Goal: Task Accomplishment & Management: Use online tool/utility

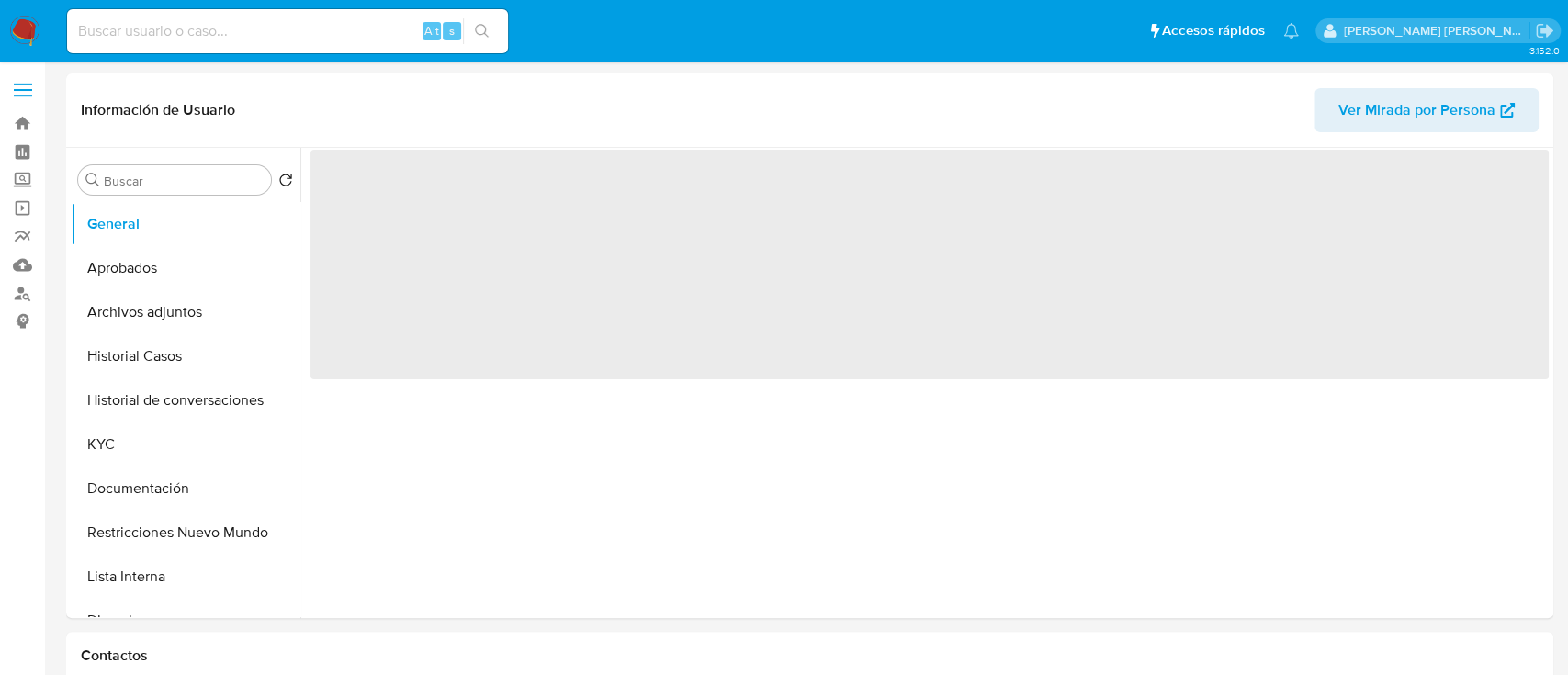
select select "10"
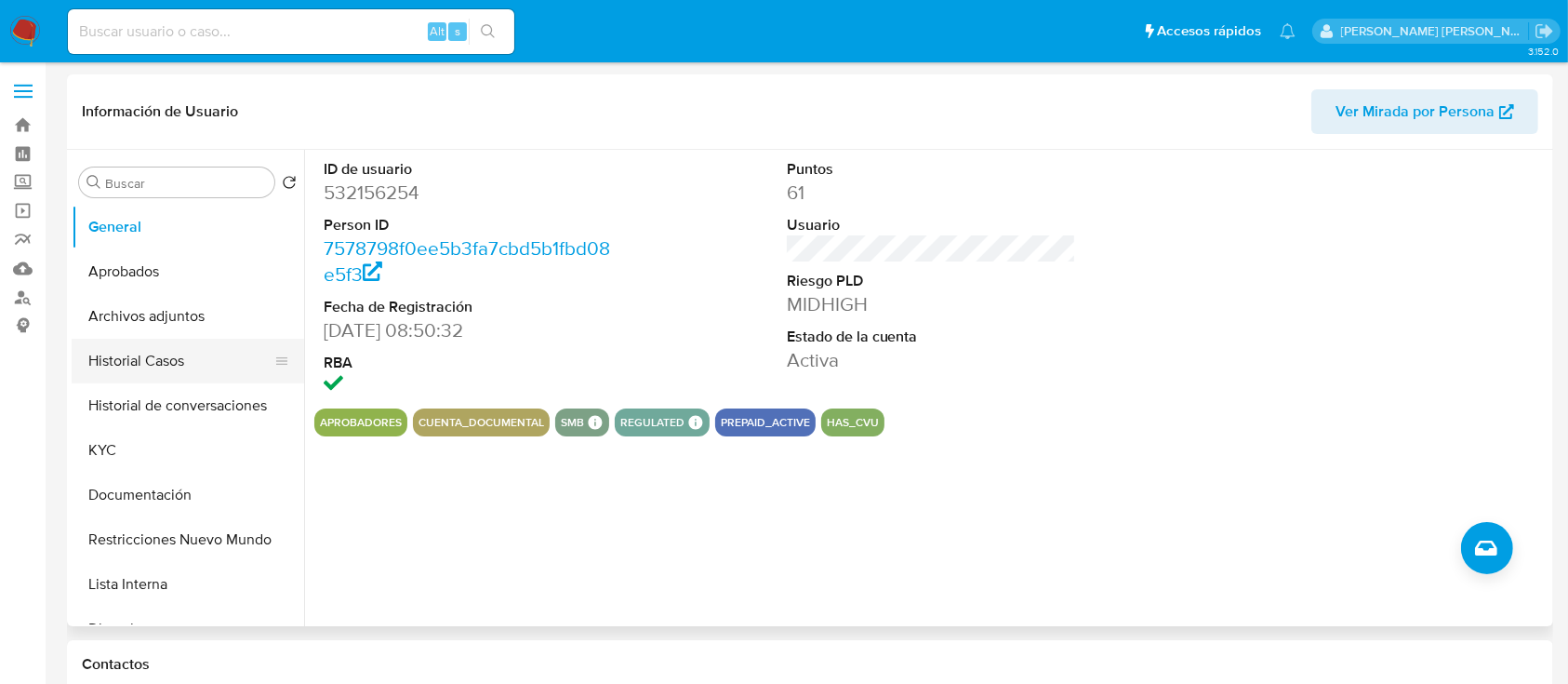
click at [144, 358] on button "Historial Casos" at bounding box center [181, 361] width 218 height 45
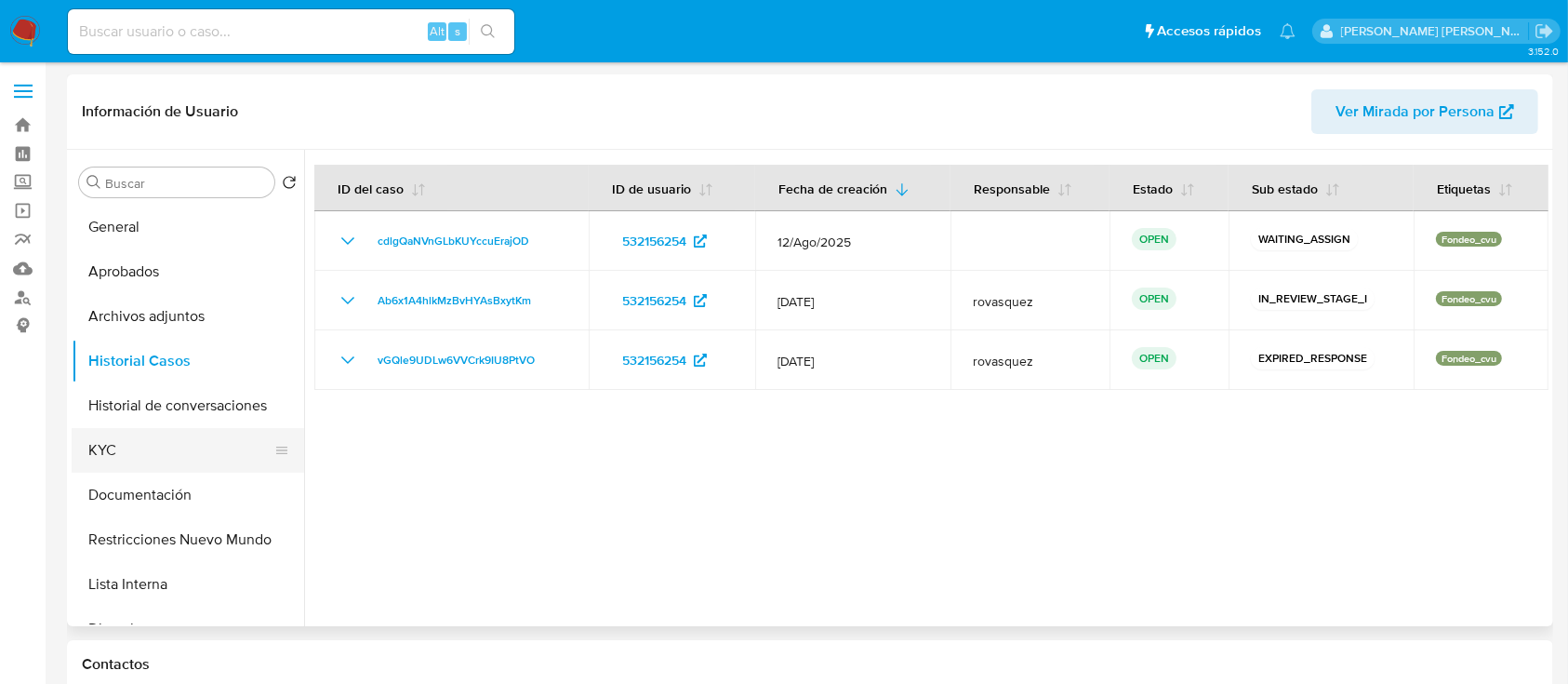
click at [204, 442] on button "KYC" at bounding box center [181, 450] width 218 height 45
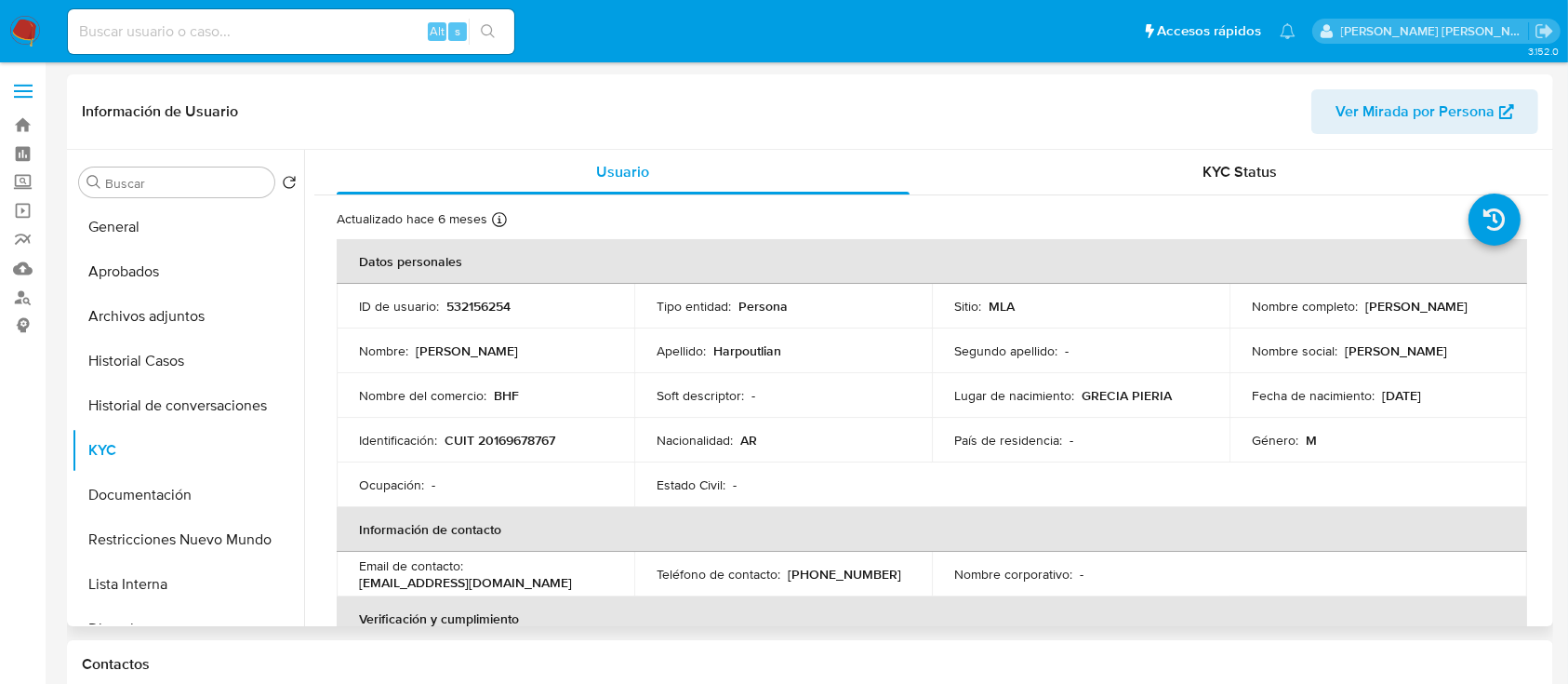
click at [557, 458] on td "Identificación : CUIT 20169678767" at bounding box center [484, 440] width 297 height 45
click at [542, 444] on p "CUIT 20169678767" at bounding box center [499, 440] width 111 height 17
copy p "20169678767"
click at [511, 445] on p "CUIT 20169678767" at bounding box center [499, 440] width 111 height 17
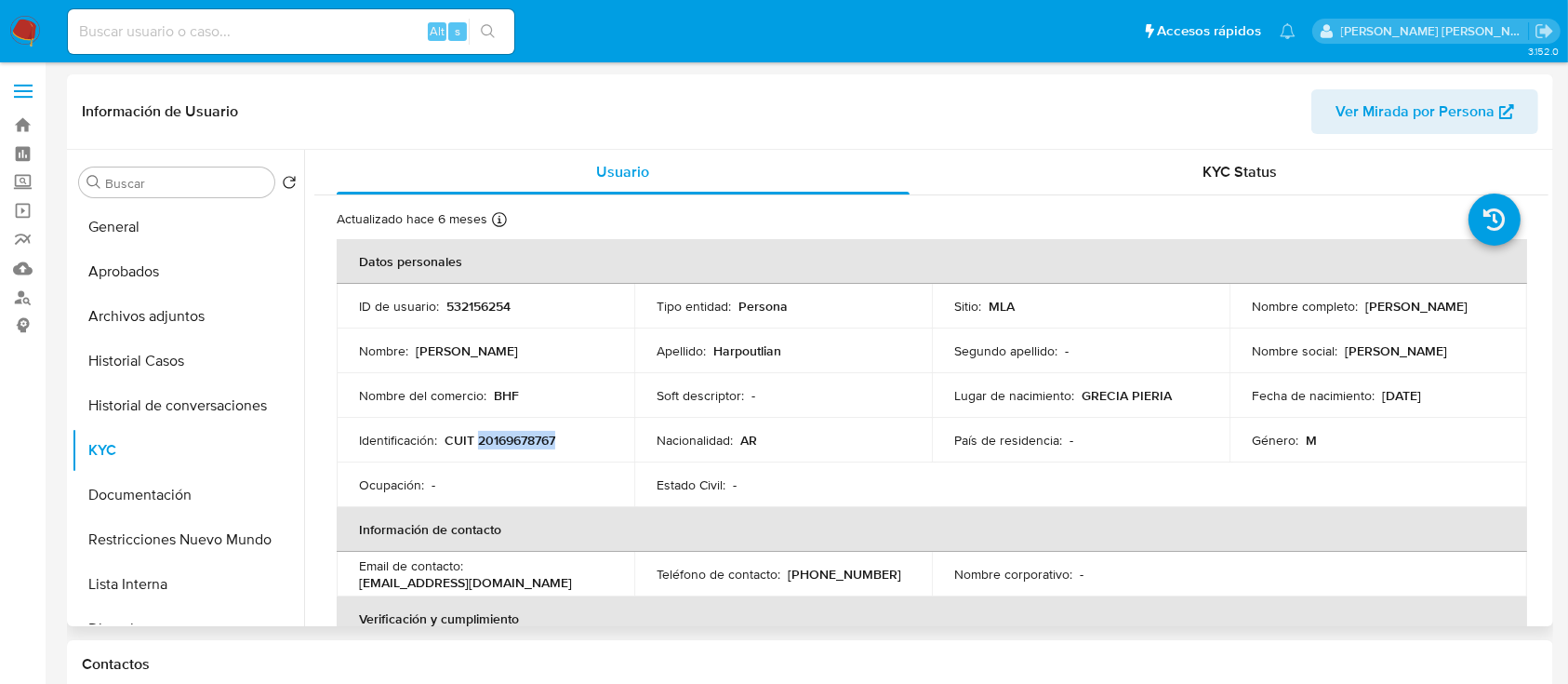
click at [511, 445] on p "CUIT 20169678767" at bounding box center [499, 440] width 111 height 17
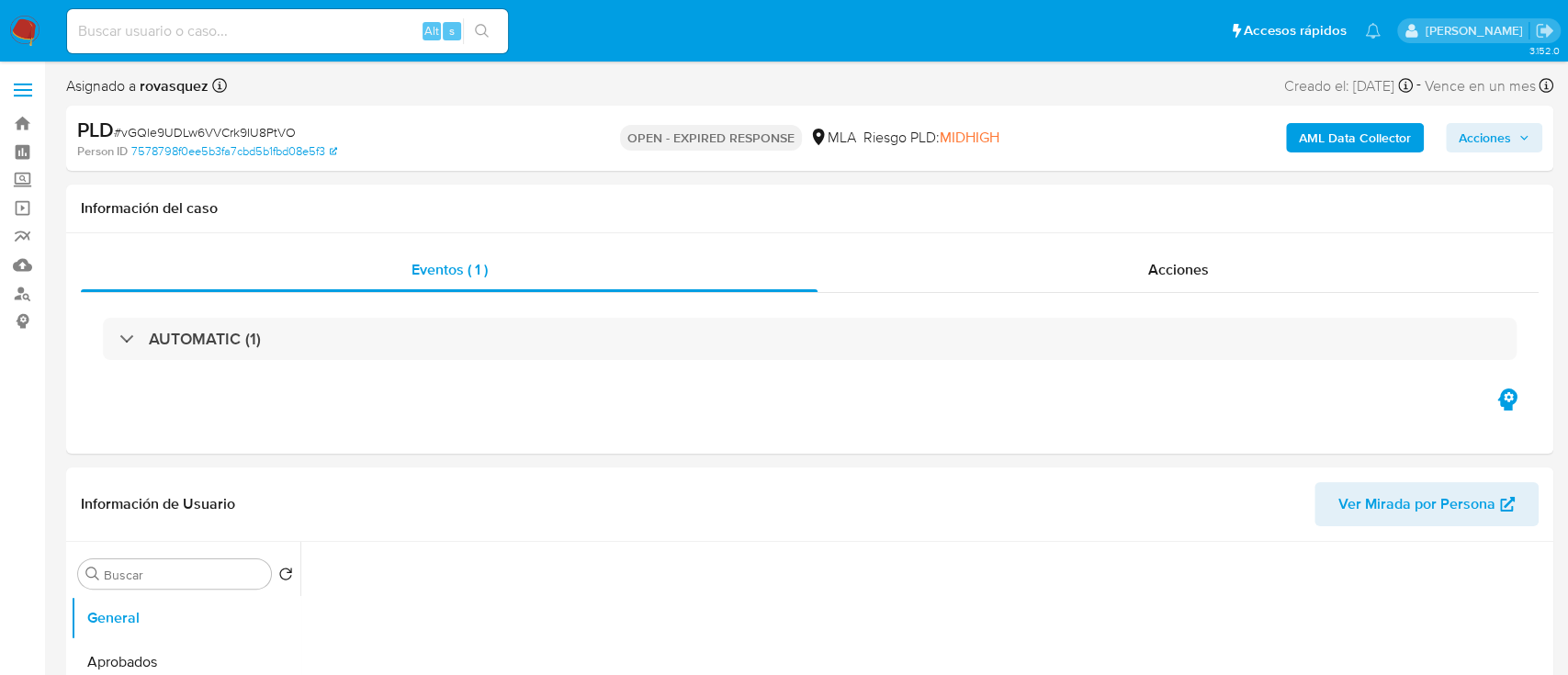
select select "10"
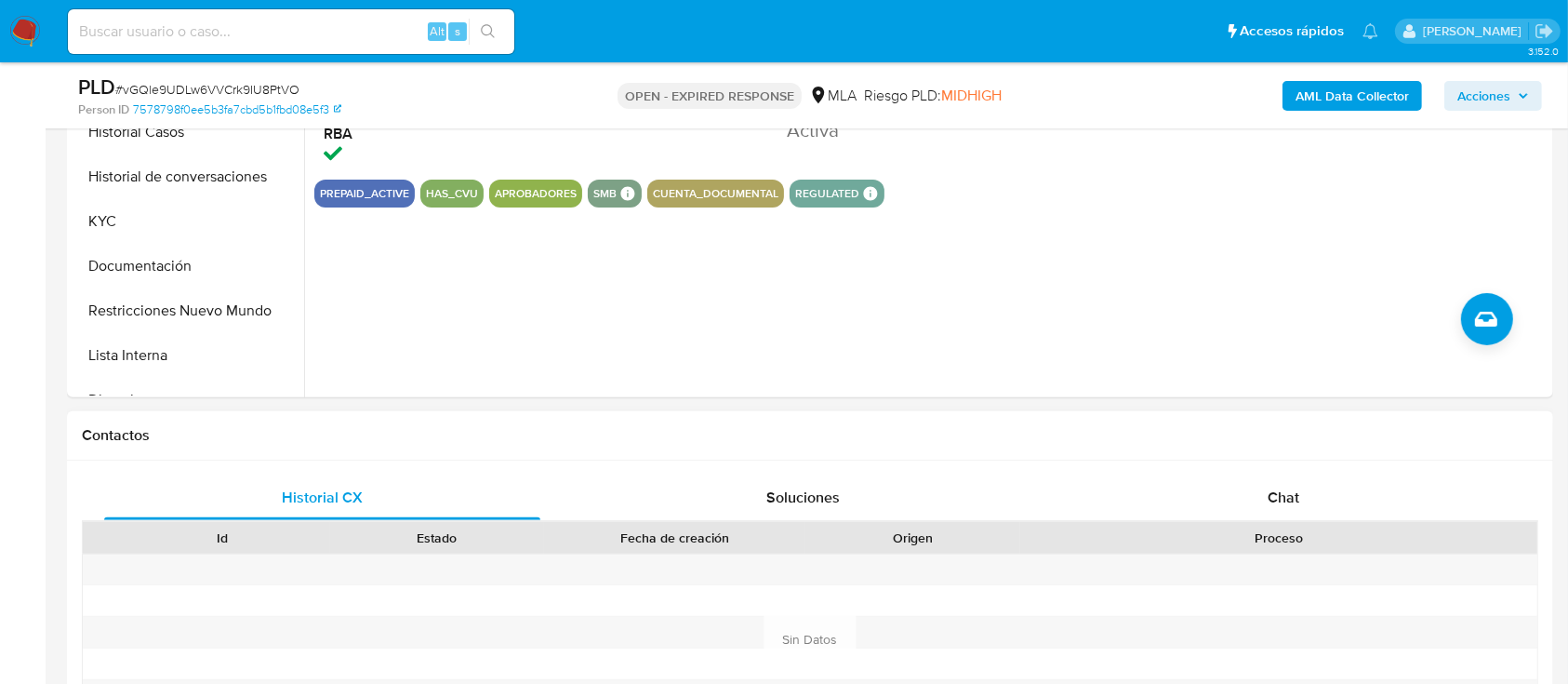
scroll to position [744, 0]
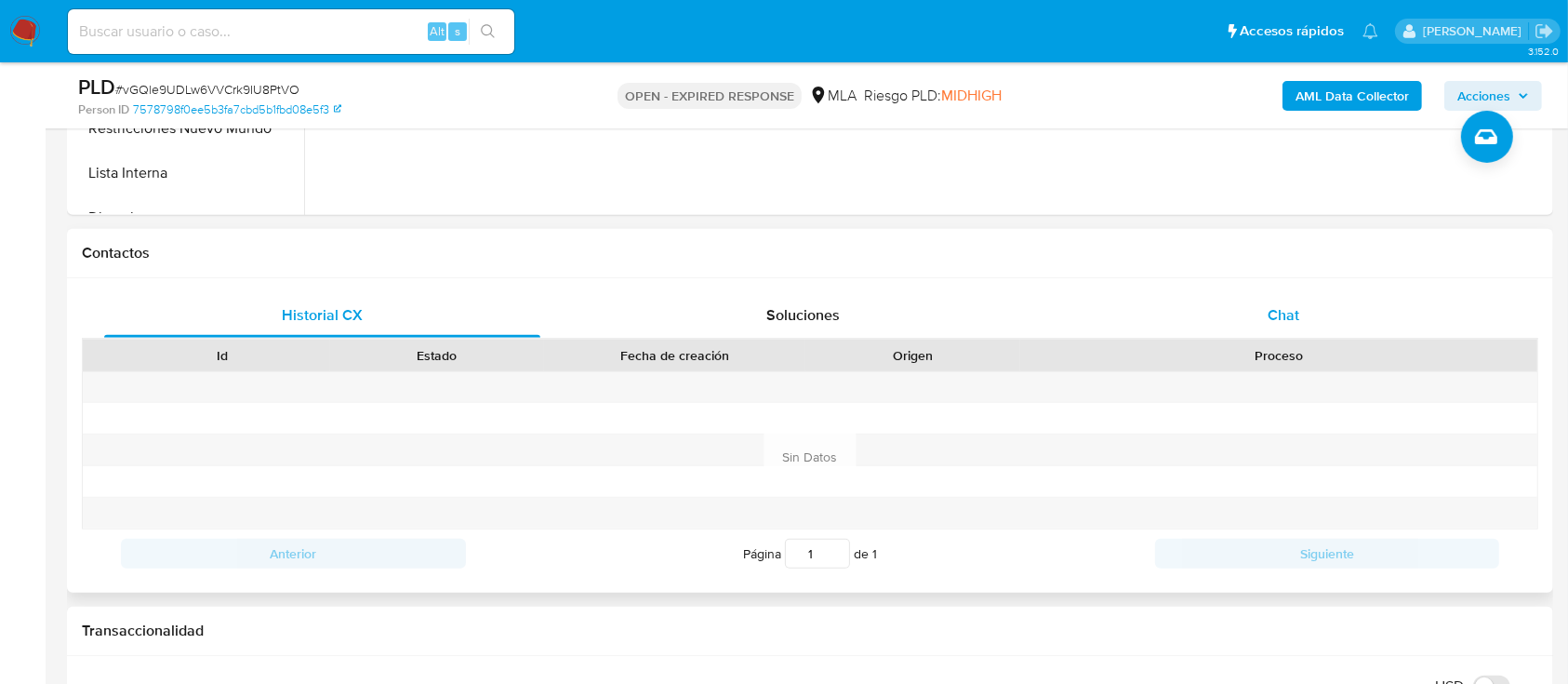
click at [1271, 323] on span "Chat" at bounding box center [1283, 314] width 32 height 21
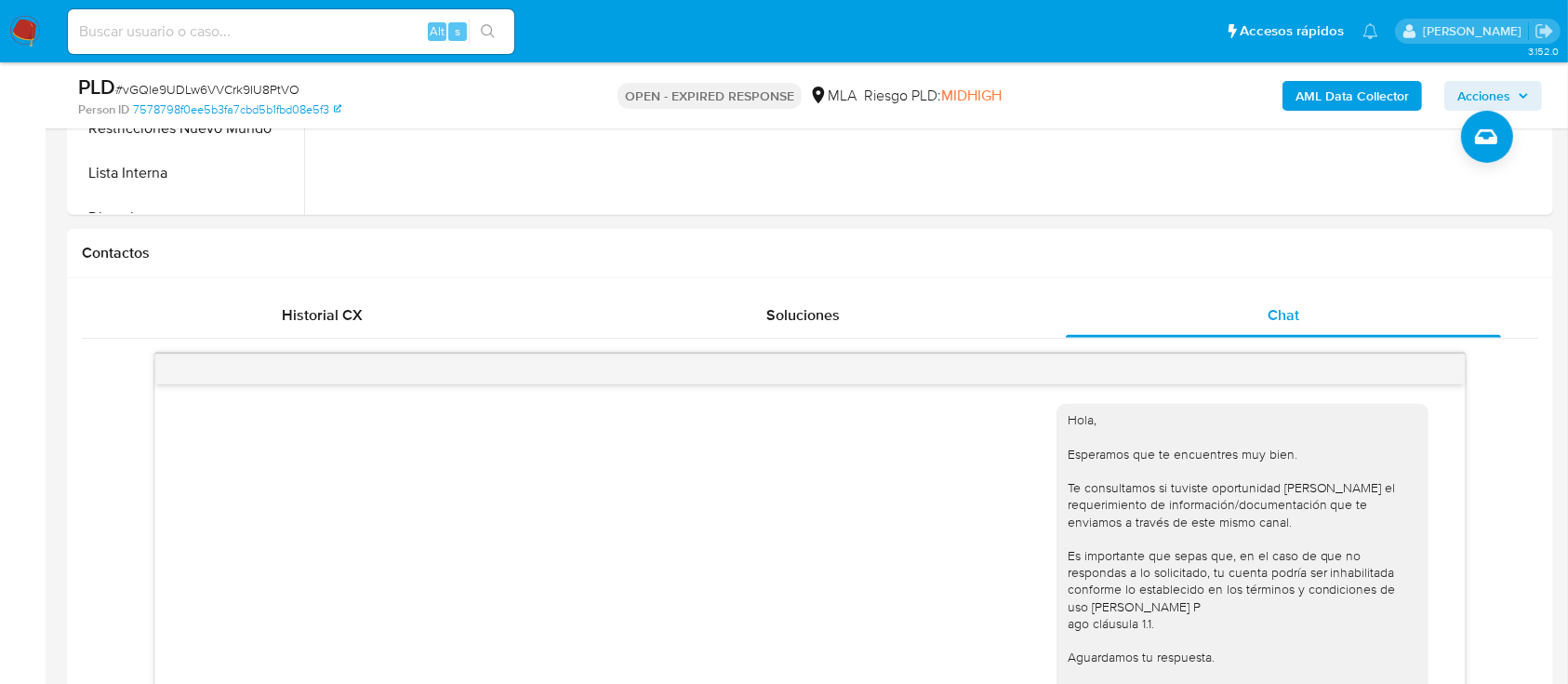
scroll to position [1151, 0]
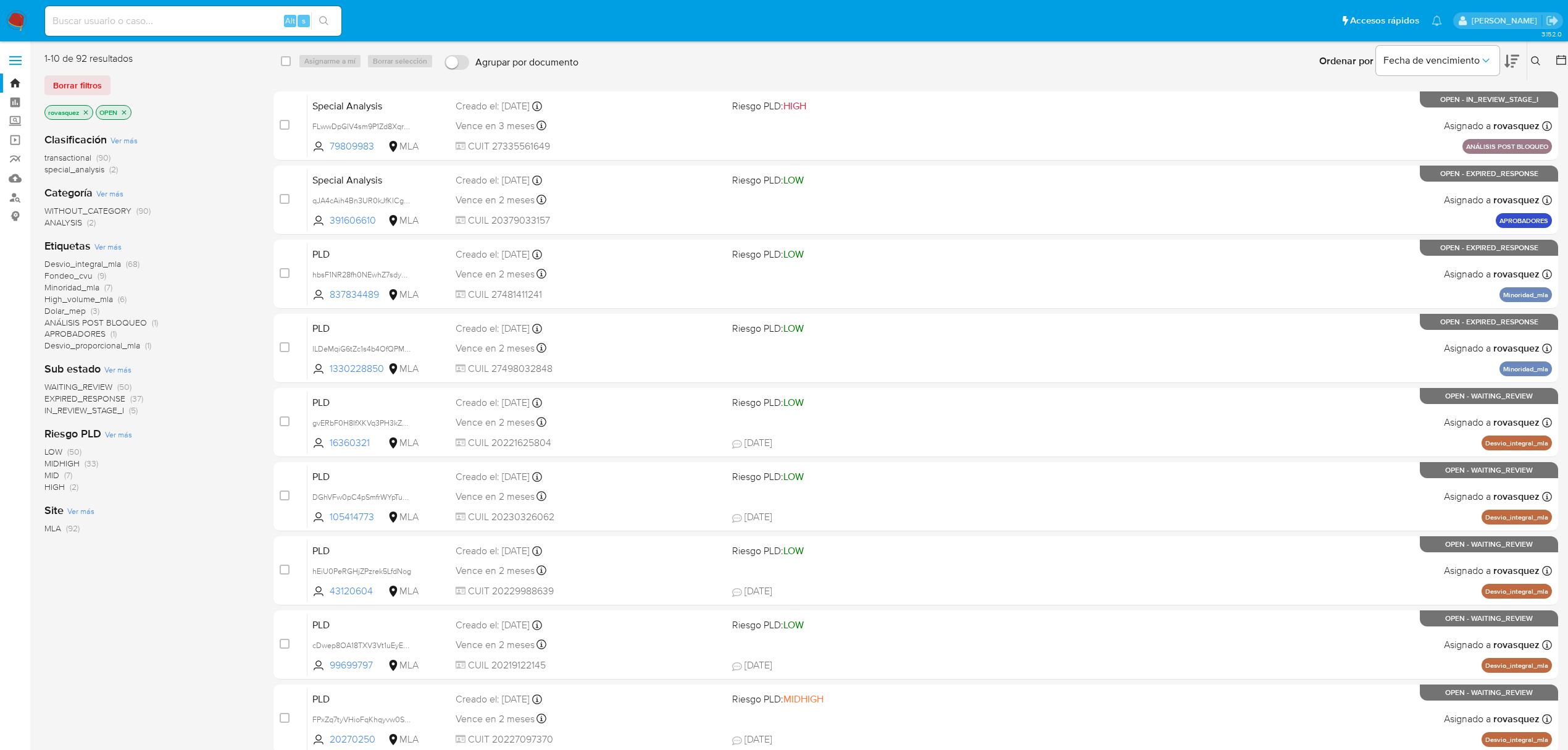
click at [1532, 64] on icon at bounding box center [1536, 61] width 10 height 10
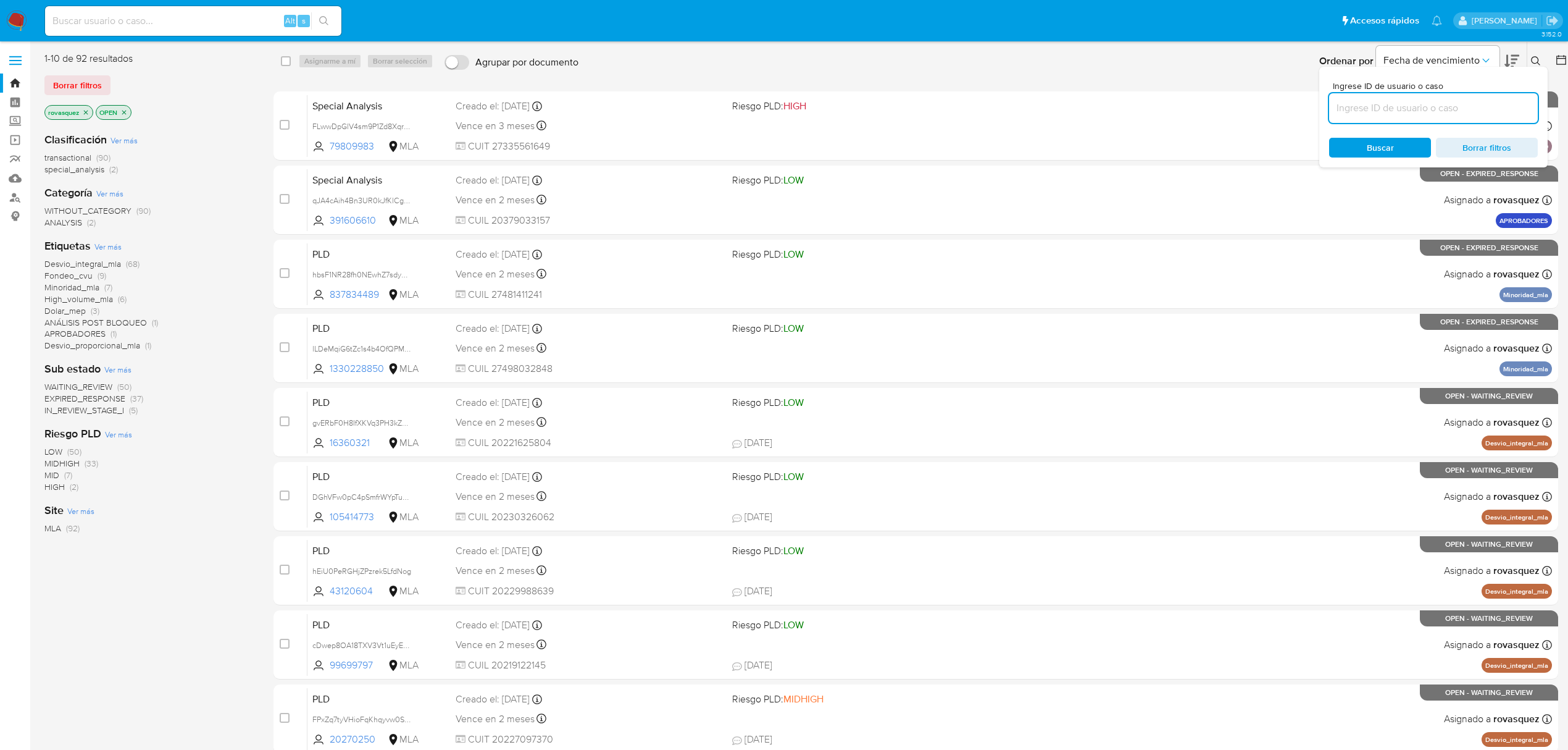
click at [1437, 108] on input at bounding box center [1433, 108] width 208 height 16
type input "vGQle9UDLw6VVCrk9IU8PtVO"
click at [1355, 142] on span "Buscar" at bounding box center [1380, 148] width 85 height 17
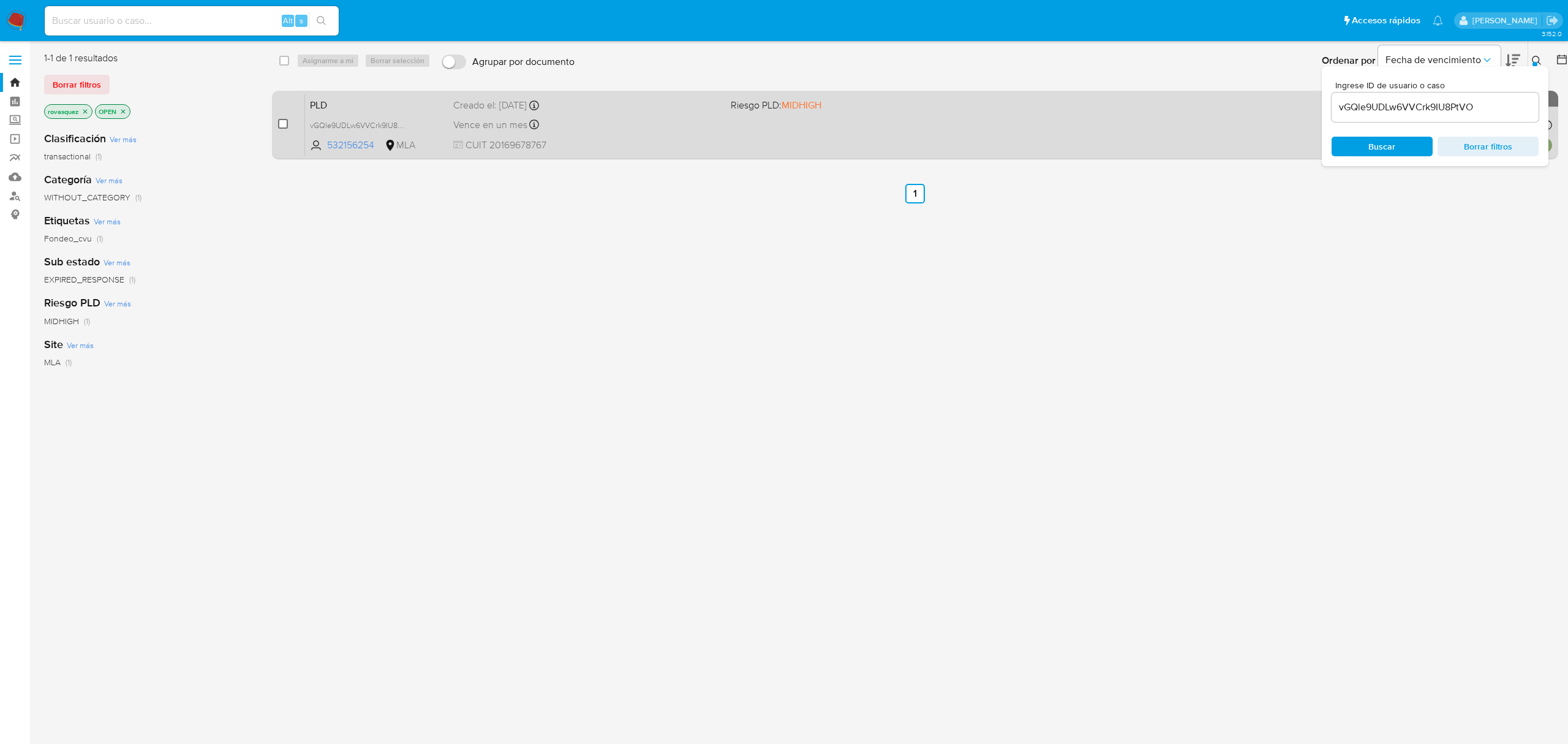
click at [280, 124] on input "checkbox" at bounding box center [283, 124] width 10 height 10
checkbox input "true"
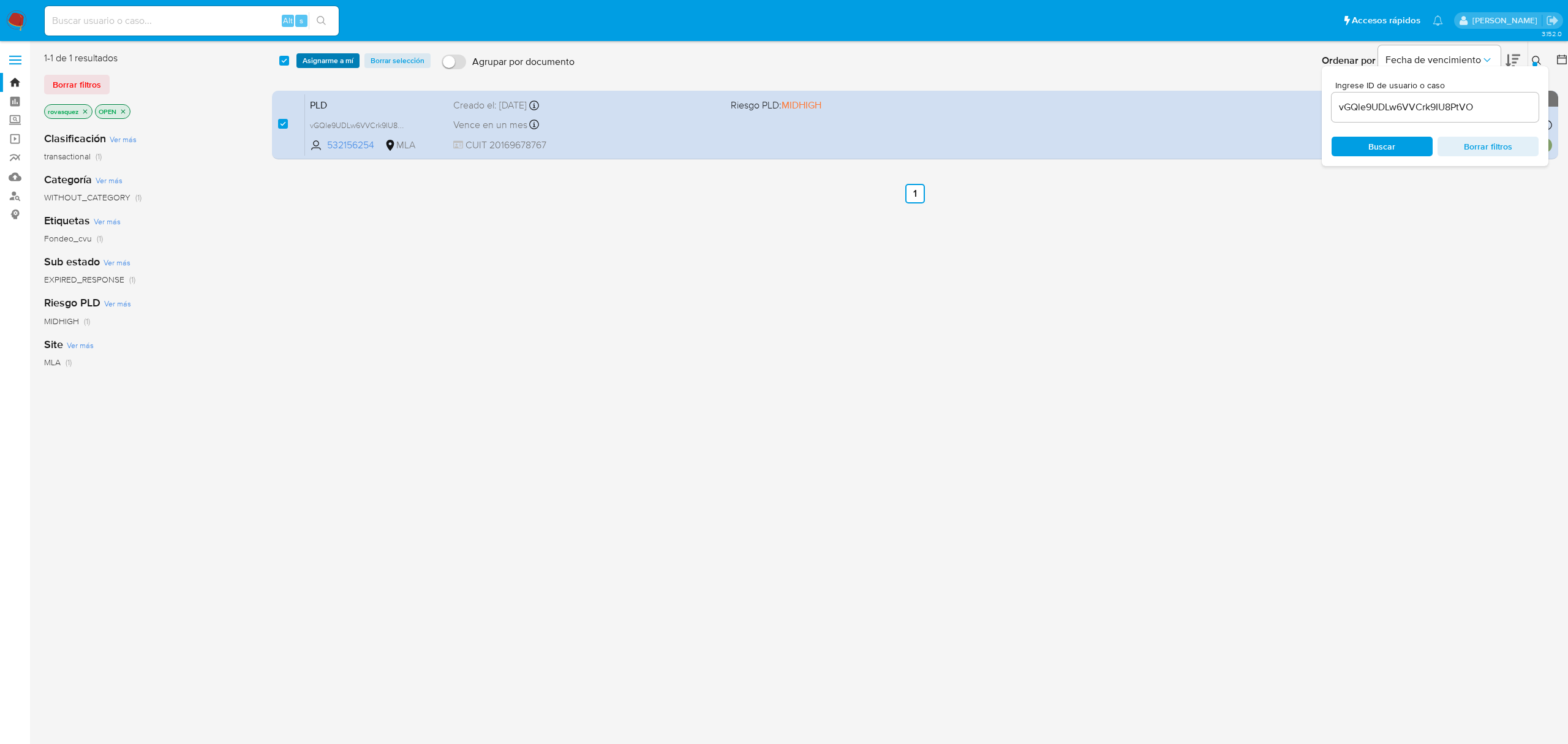
click at [331, 60] on span "Asignarme a mí" at bounding box center [328, 61] width 51 height 12
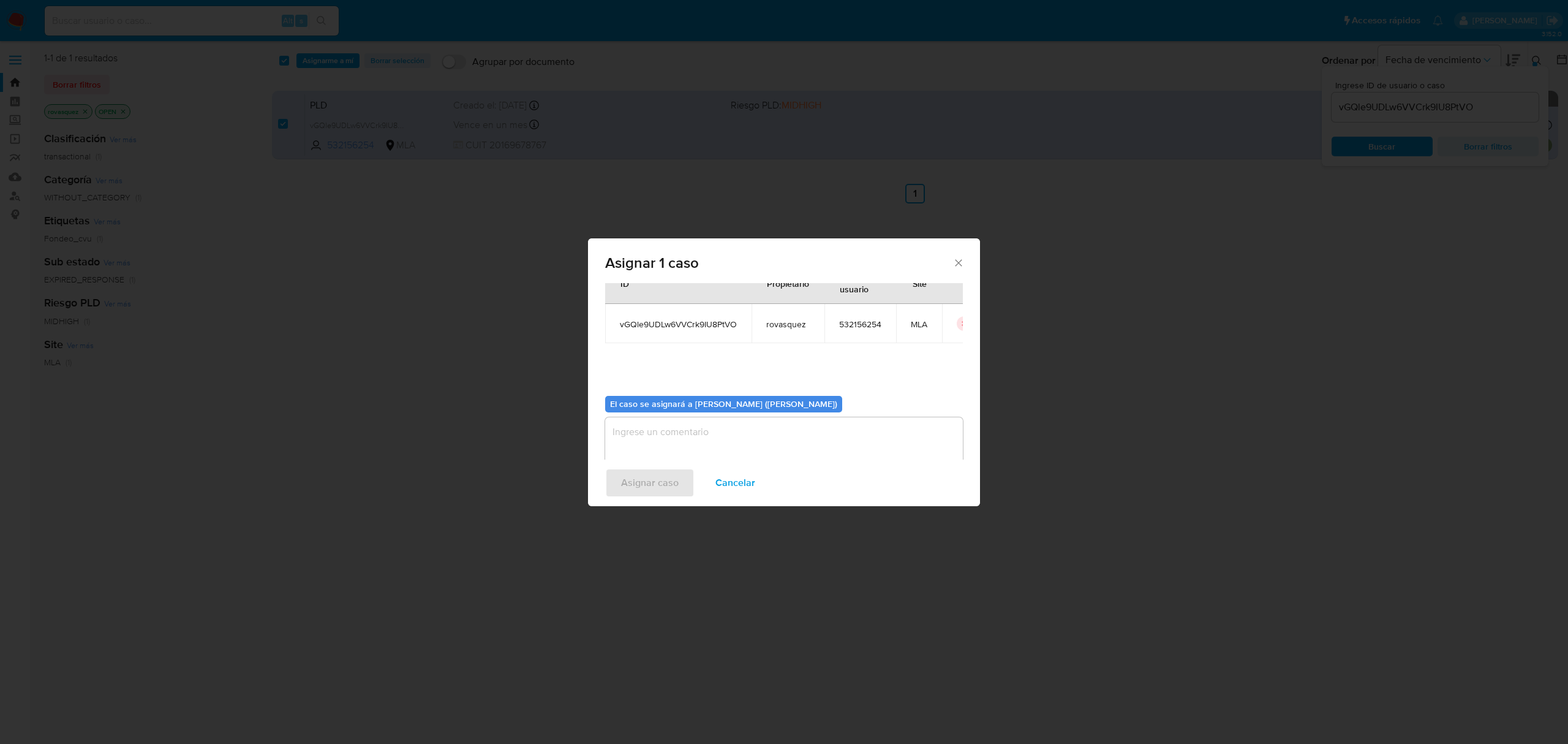
scroll to position [63, 0]
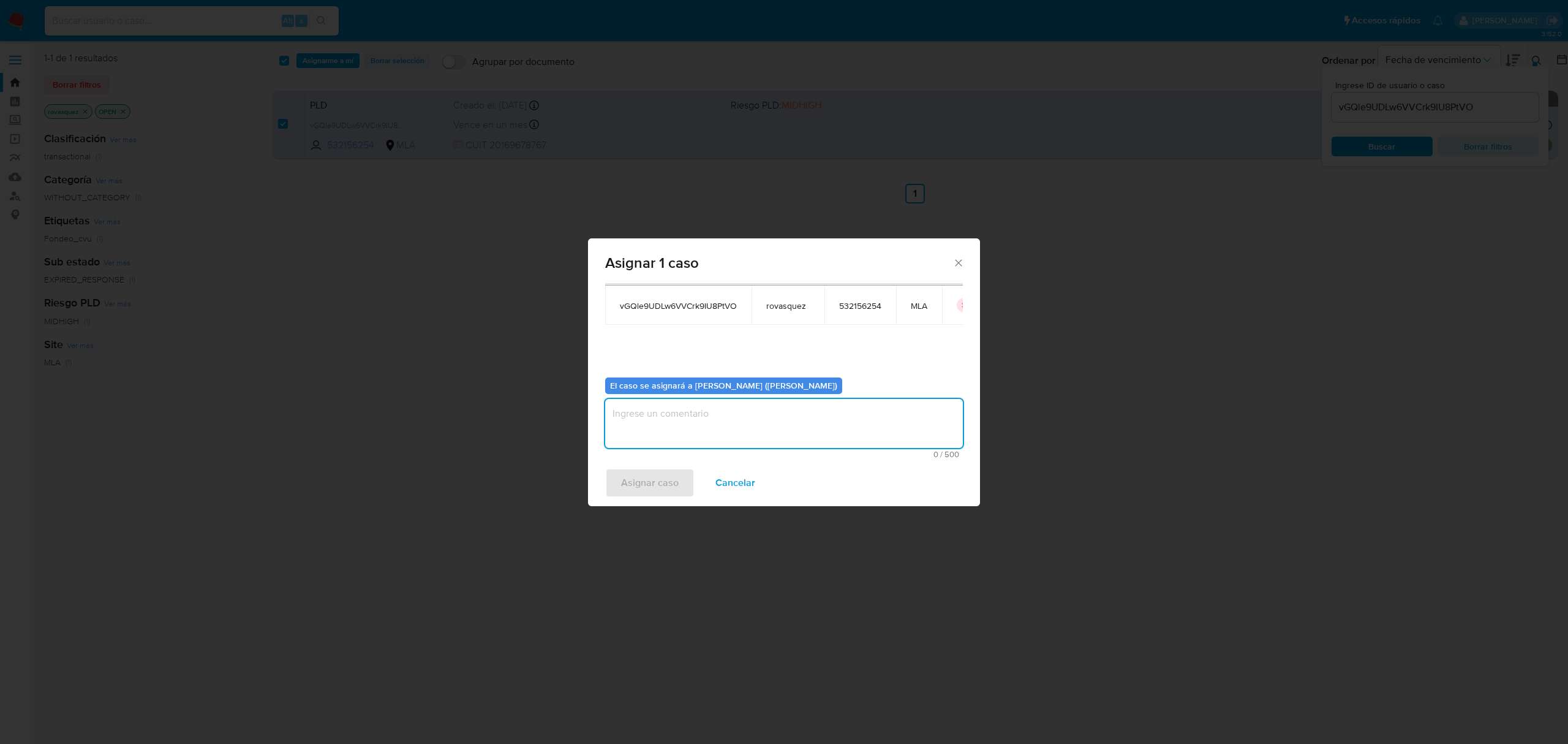
click at [679, 417] on textarea "assign-modal" at bounding box center [784, 424] width 358 height 49
type textarea "."
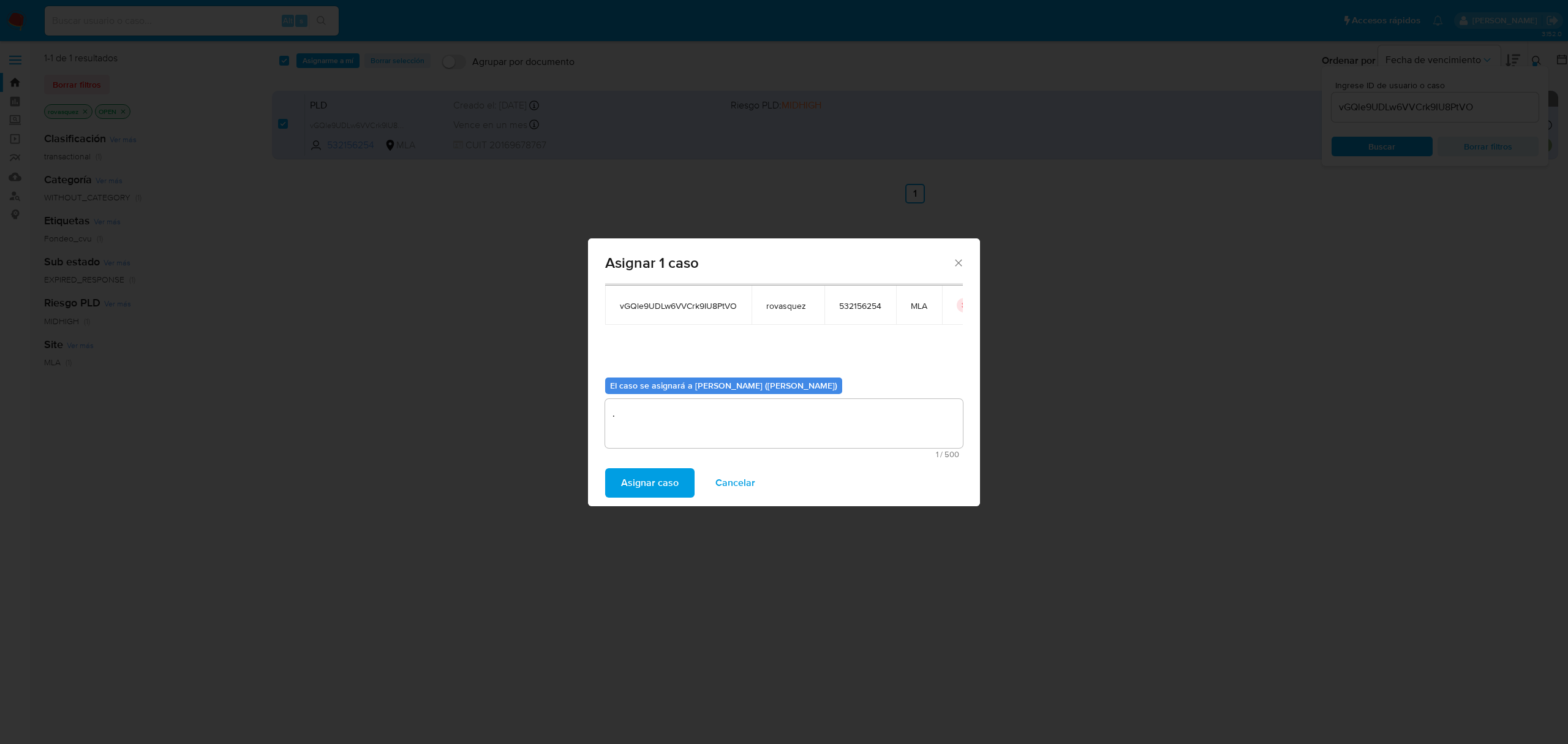
click at [651, 484] on span "Asignar caso" at bounding box center [650, 482] width 58 height 27
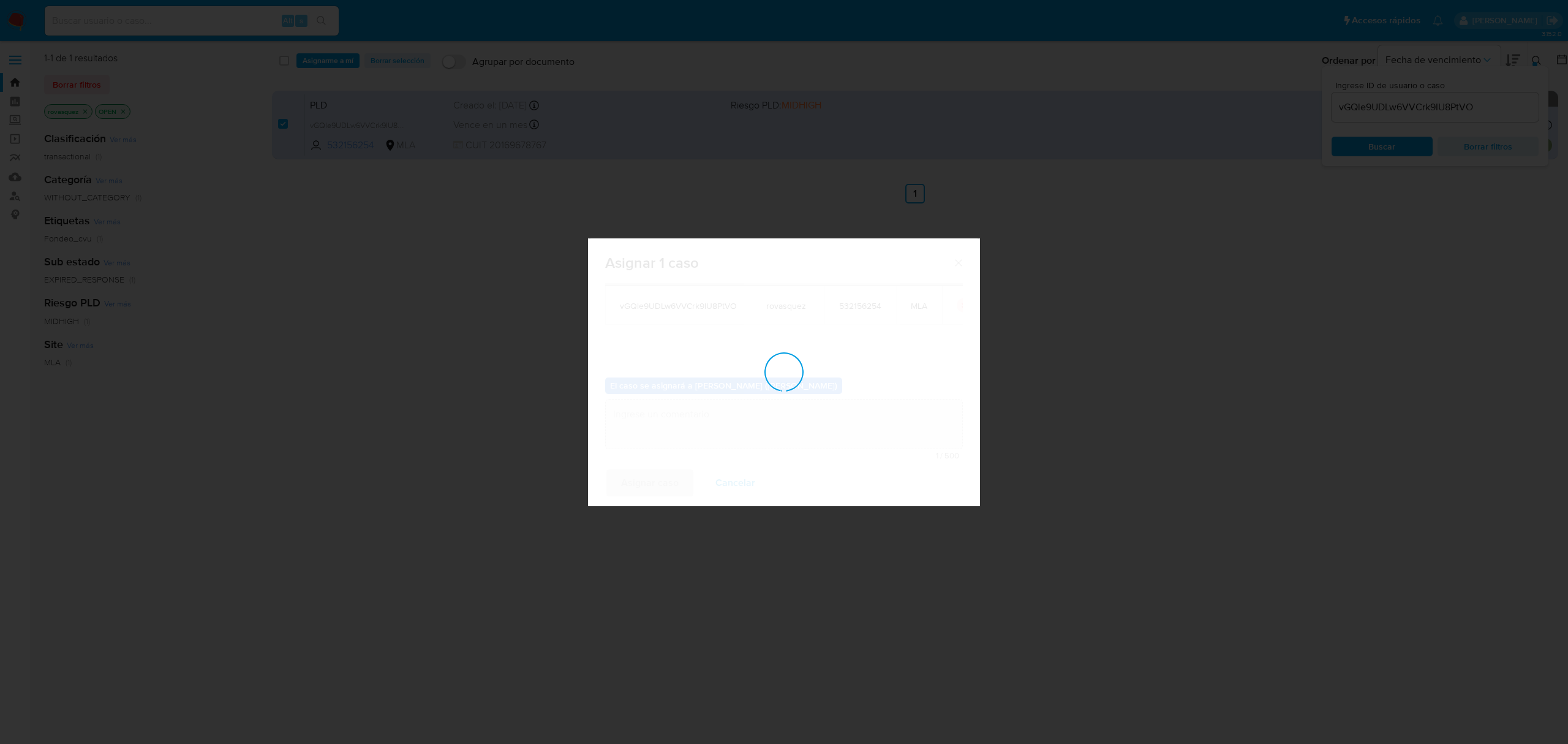
checkbox input "false"
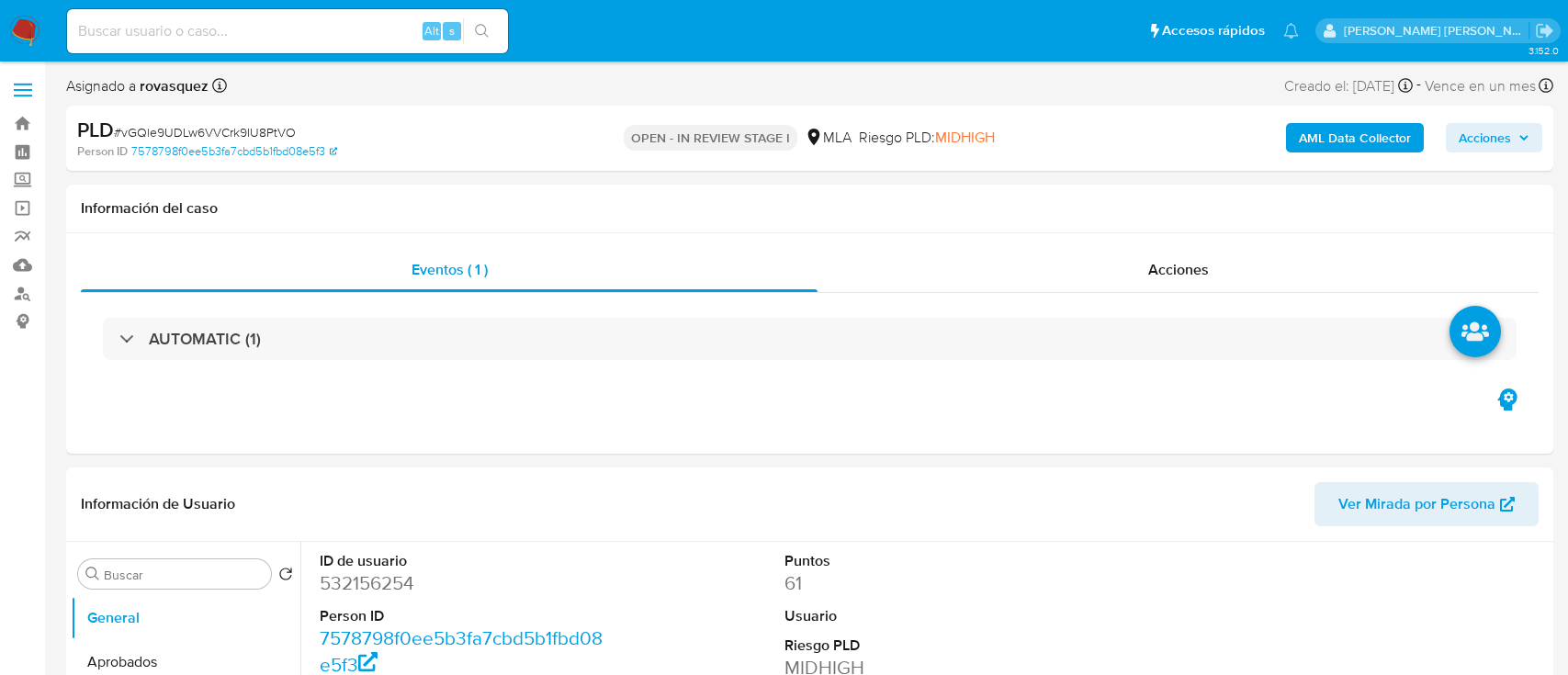
select select "10"
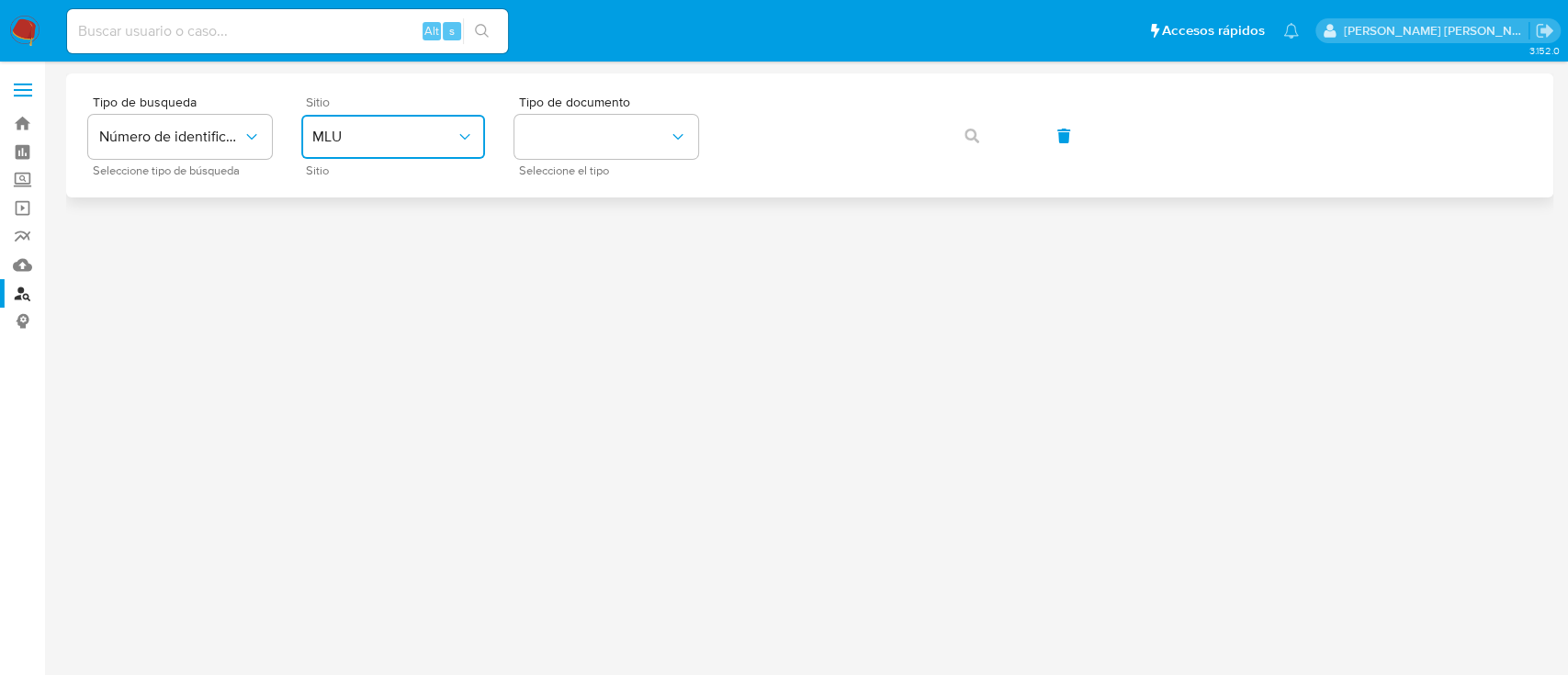
click at [423, 133] on span "MLU" at bounding box center [384, 137] width 144 height 18
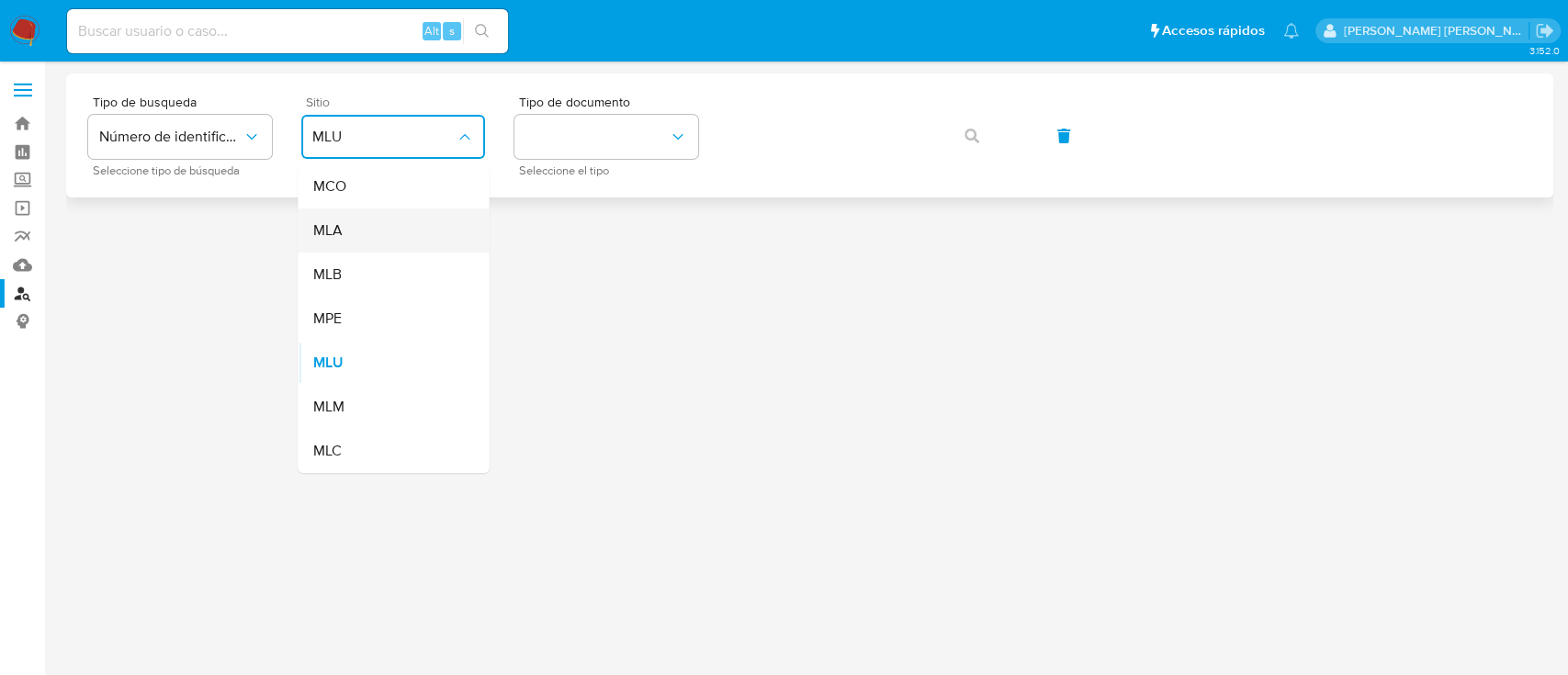
click at [424, 217] on div "MLA" at bounding box center [387, 231] width 151 height 44
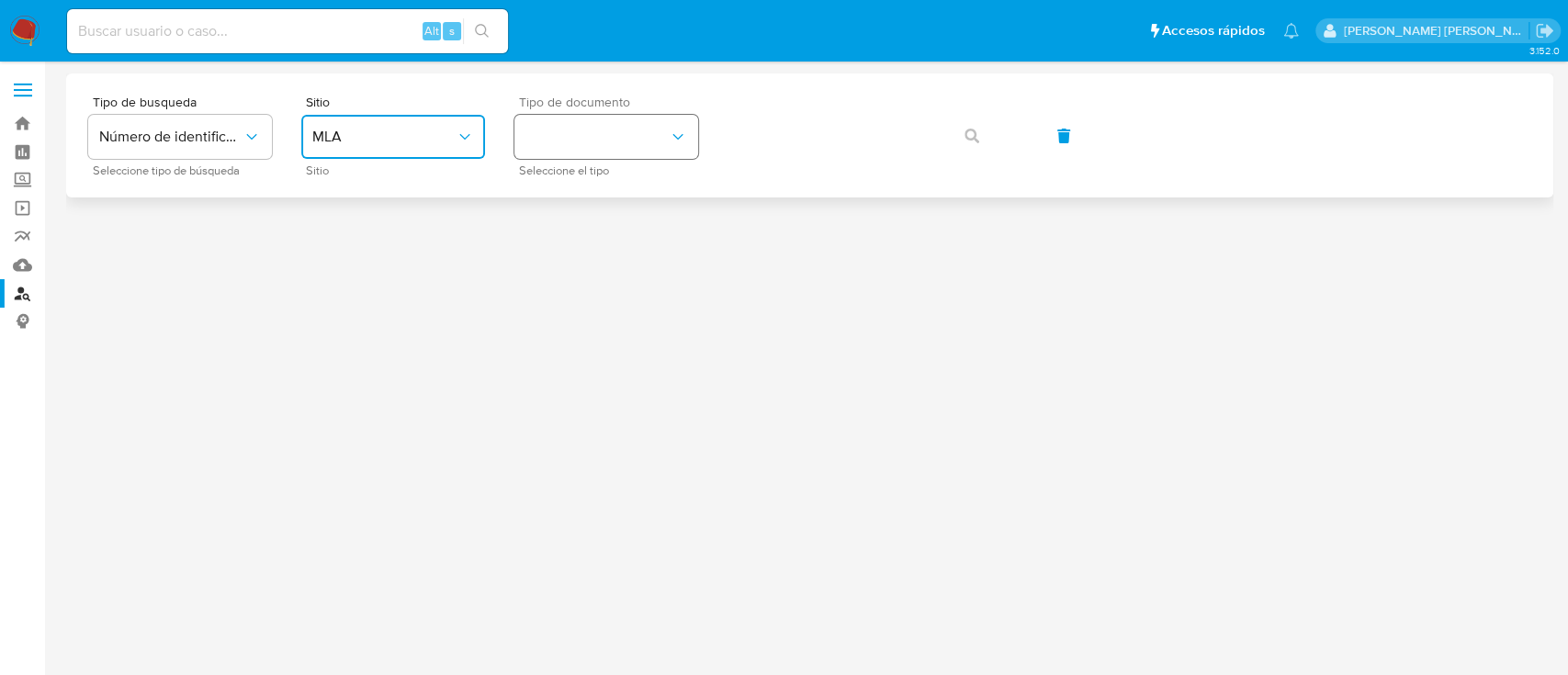
click at [683, 147] on button "identificationType" at bounding box center [606, 137] width 184 height 44
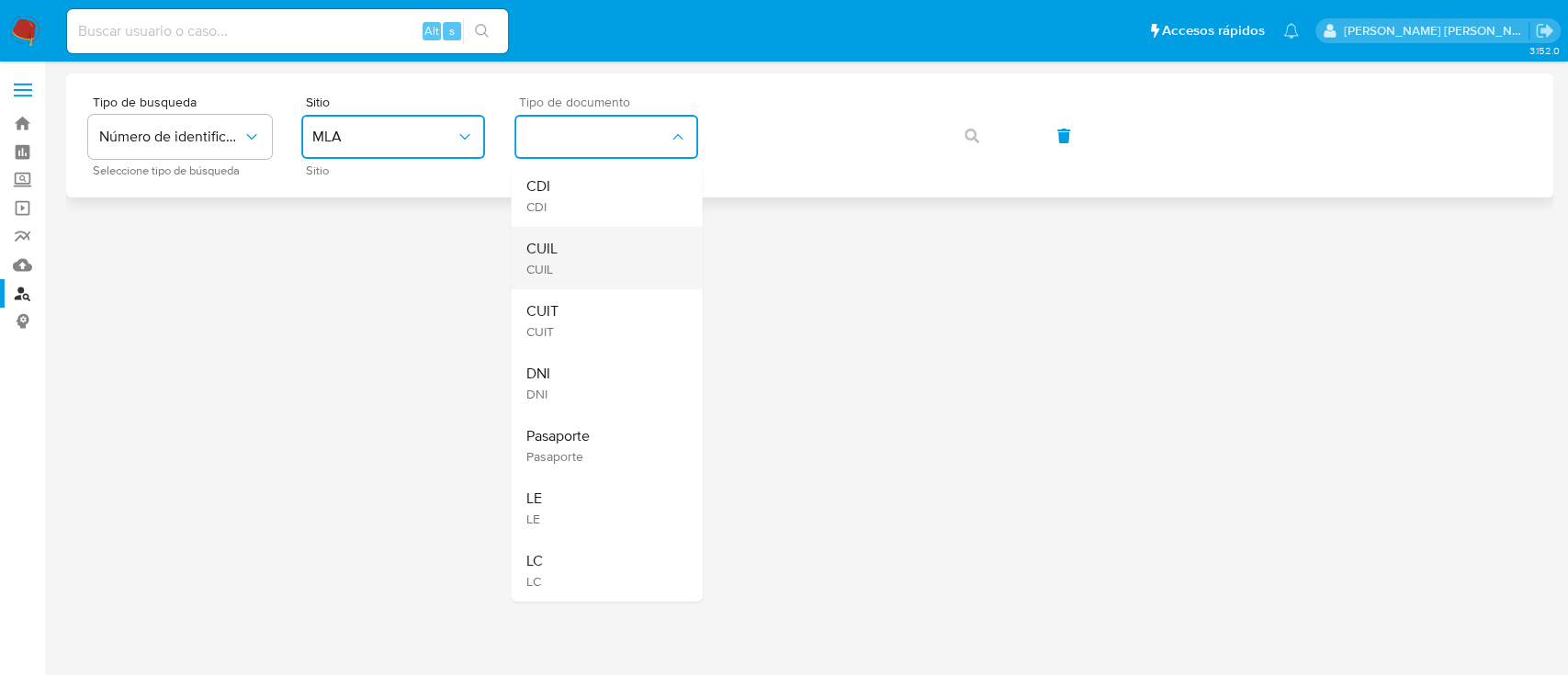
click at [610, 277] on div "CUIL CUIL" at bounding box center [601, 258] width 151 height 63
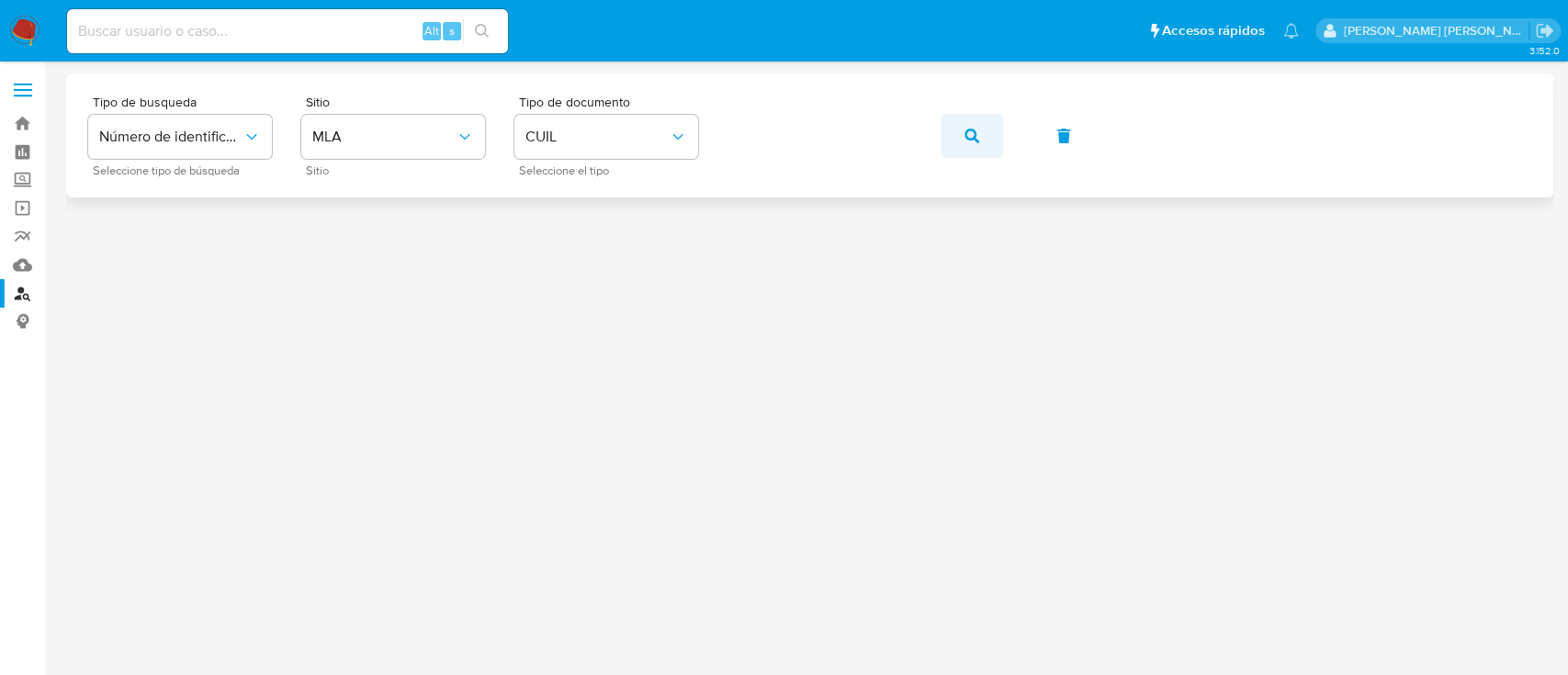
click at [971, 136] on icon "button" at bounding box center [972, 136] width 15 height 15
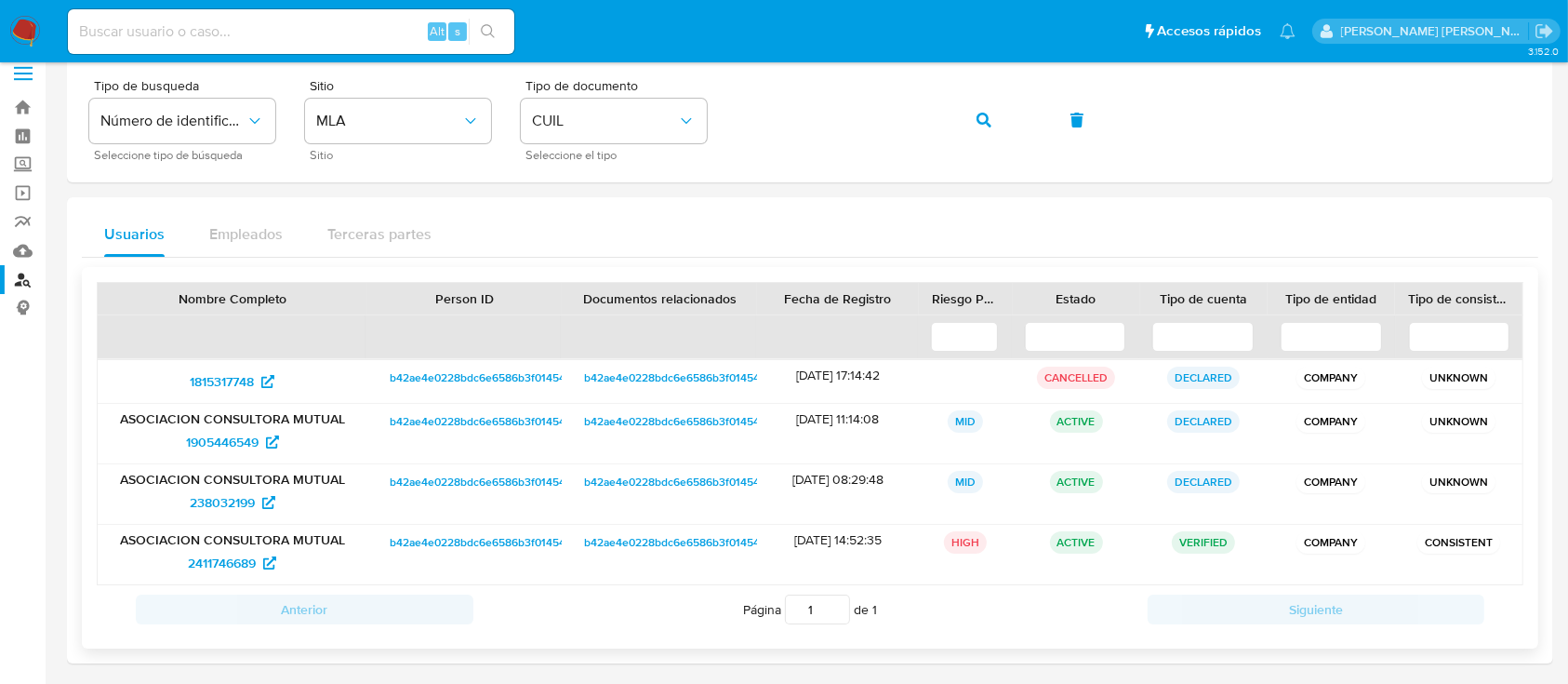
scroll to position [23, 0]
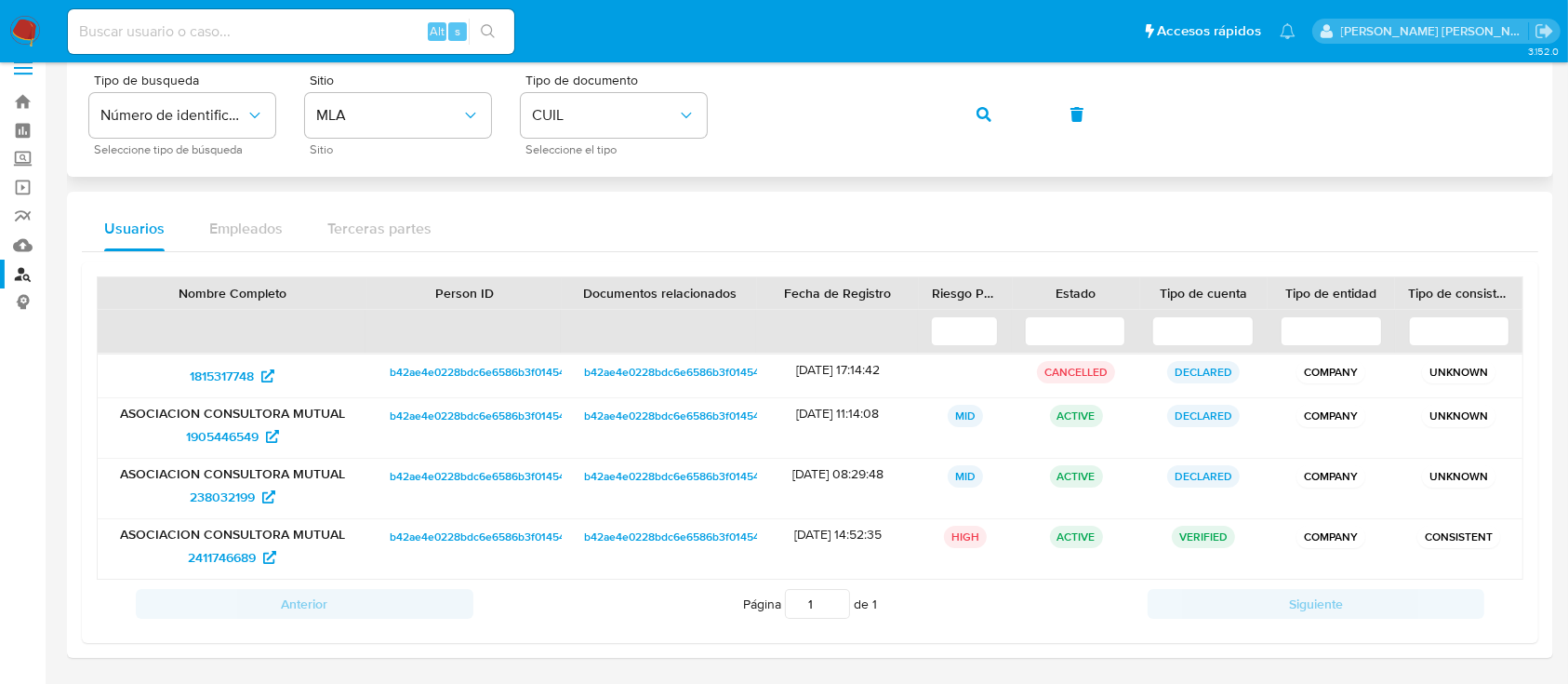
click at [1022, 99] on div "Tipo de busqueda Número de identificación Seleccione tipo de búsqueda Sitio MLA…" at bounding box center [810, 114] width 1441 height 81
click at [998, 122] on button "button" at bounding box center [984, 115] width 63 height 45
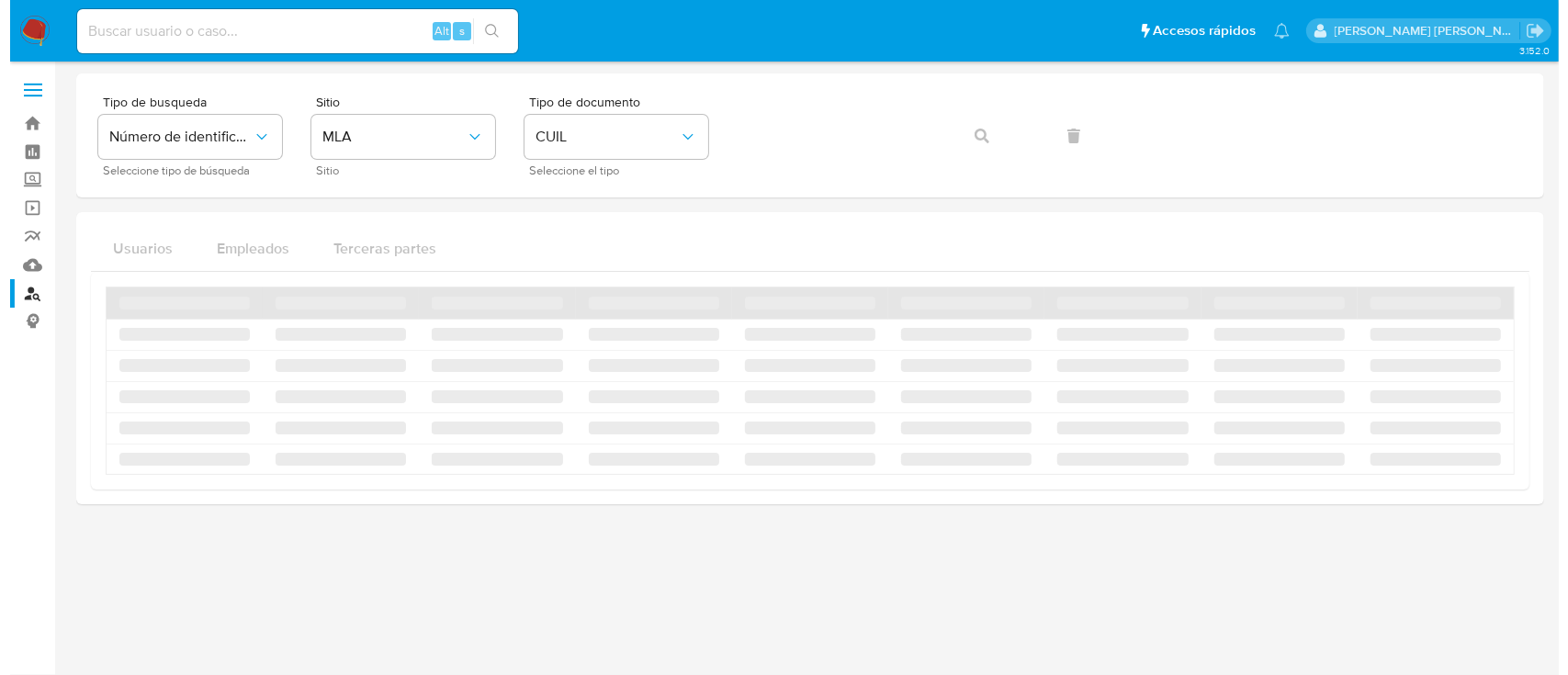
scroll to position [0, 0]
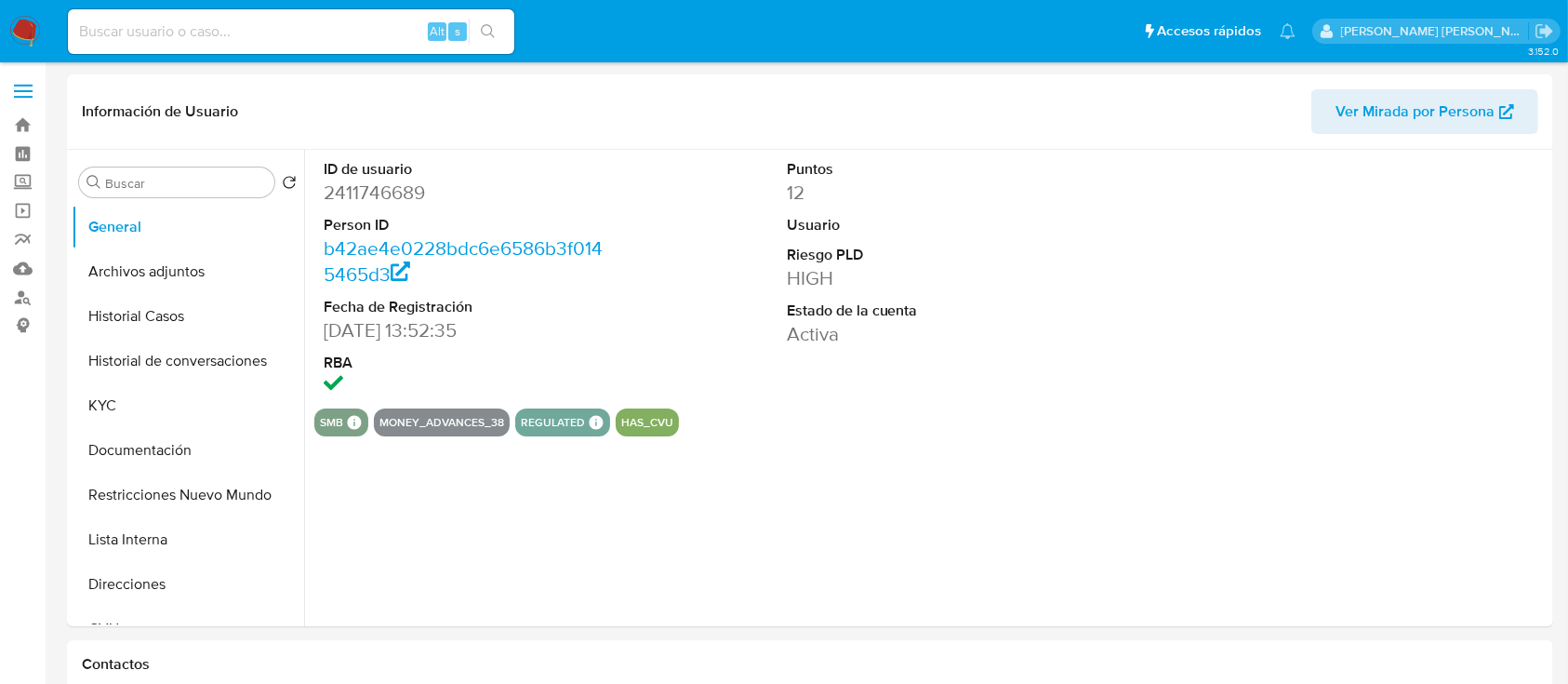
select select "10"
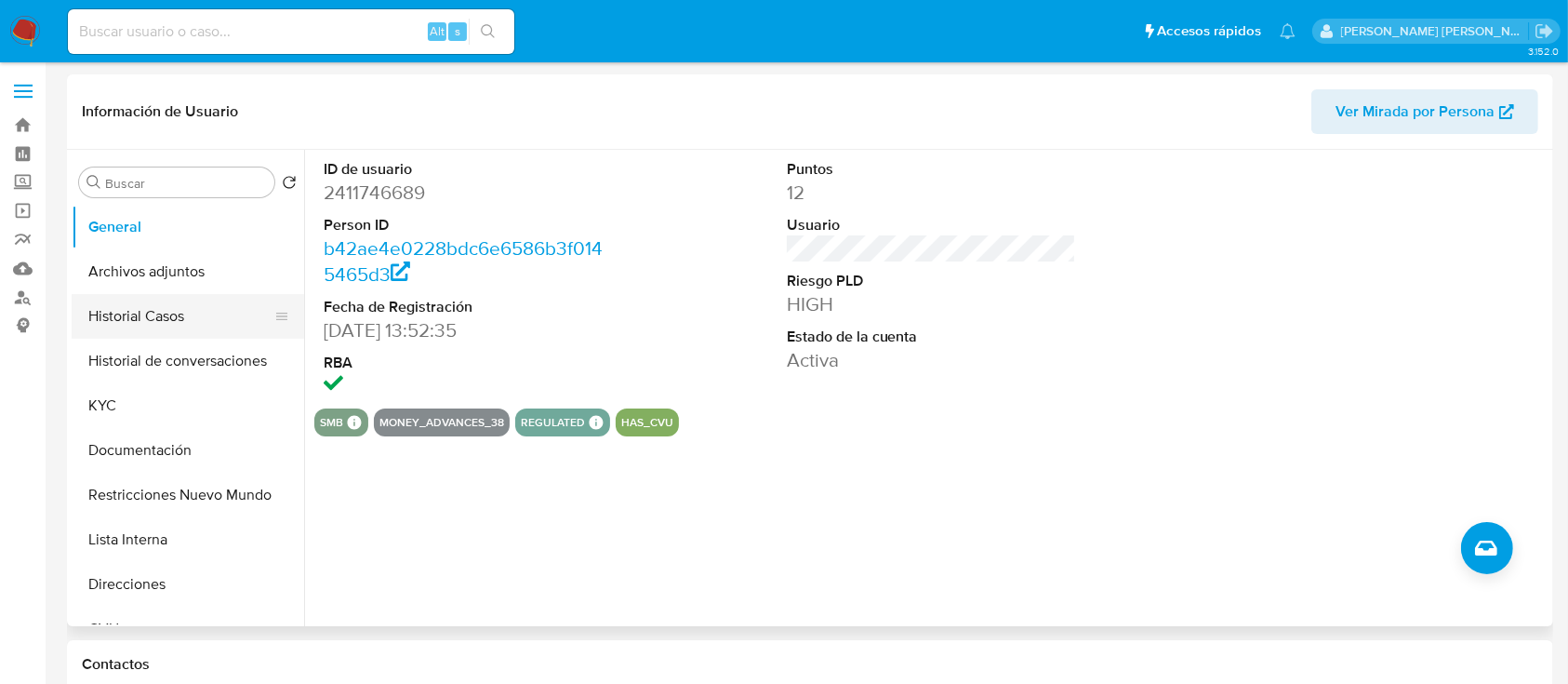
click at [171, 322] on button "Historial Casos" at bounding box center [181, 316] width 218 height 45
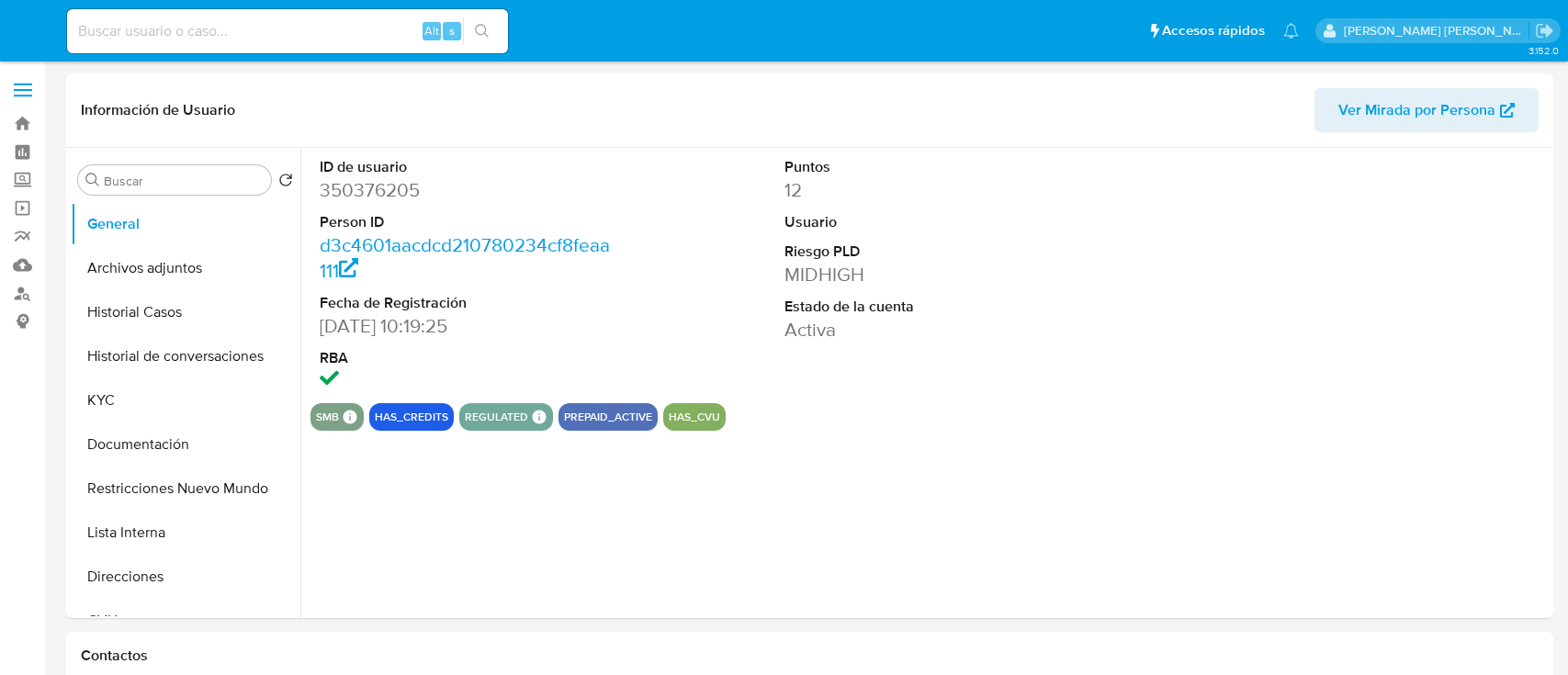
select select "10"
